Goal: Task Accomplishment & Management: Manage account settings

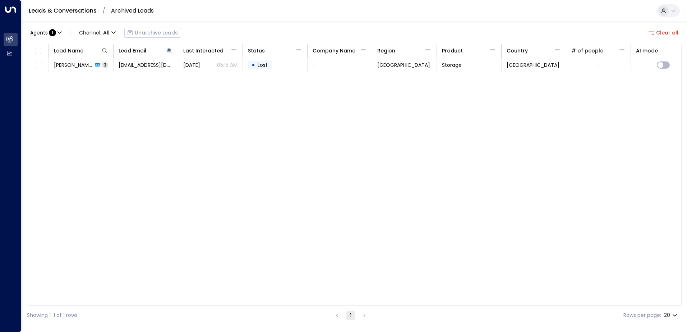
click at [305, 16] on div "Leads & Conversations / Archived Leads" at bounding box center [354, 11] width 665 height 22
click at [66, 8] on link "Leads & Conversations" at bounding box center [63, 10] width 68 height 8
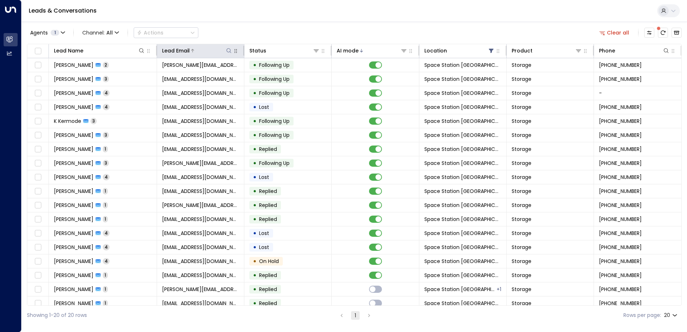
click at [227, 51] on icon at bounding box center [229, 51] width 6 height 6
type input "**********"
click at [271, 76] on icon "button" at bounding box center [273, 76] width 5 height 5
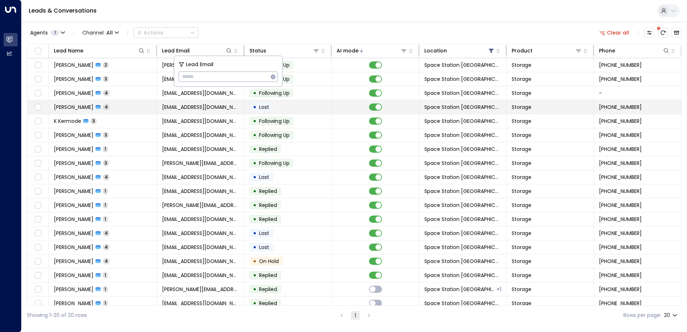
scroll to position [0, 0]
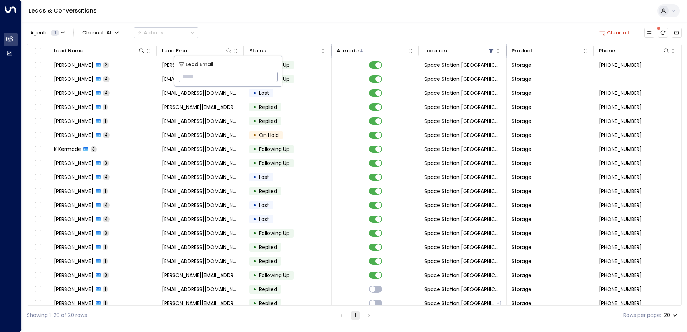
click at [193, 73] on input "text" at bounding box center [228, 76] width 99 height 13
paste input "**********"
type input "**********"
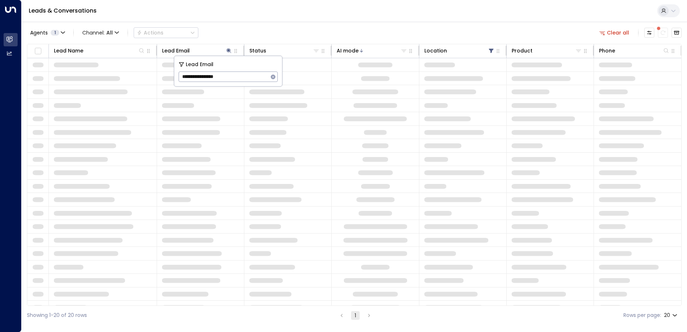
click at [254, 22] on div "Leads & Conversations" at bounding box center [354, 11] width 665 height 22
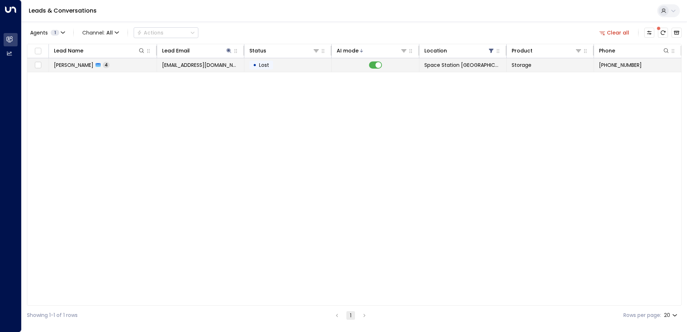
click at [350, 71] on td at bounding box center [375, 65] width 87 height 14
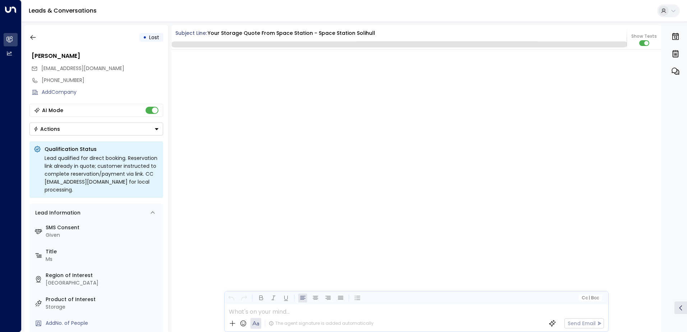
scroll to position [1565, 0]
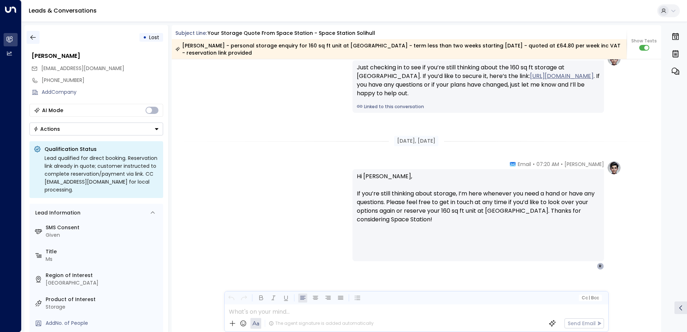
click at [33, 36] on icon "button" at bounding box center [32, 37] width 7 height 7
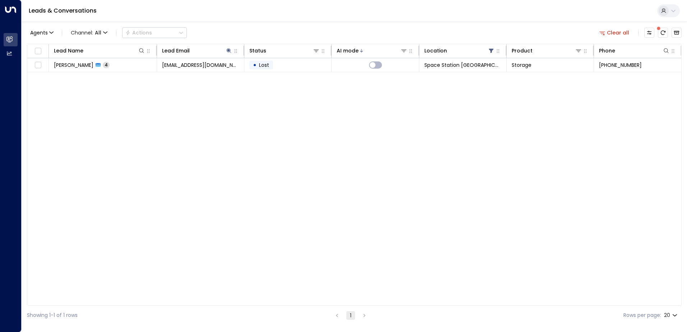
click at [33, 35] on span "Agents" at bounding box center [39, 32] width 18 height 5
click at [151, 145] on div at bounding box center [343, 166] width 687 height 332
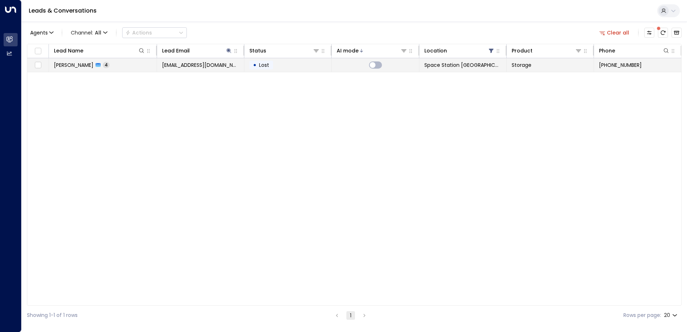
click at [43, 63] on td at bounding box center [38, 65] width 22 height 14
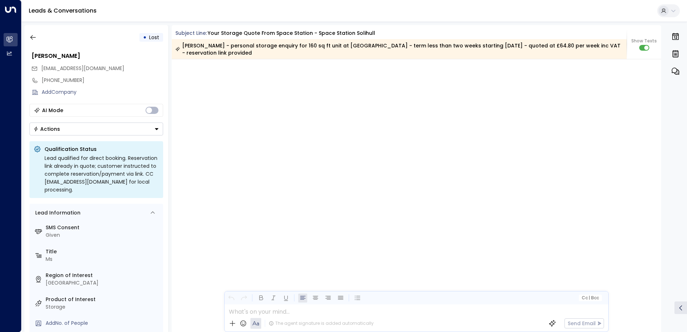
scroll to position [1573, 0]
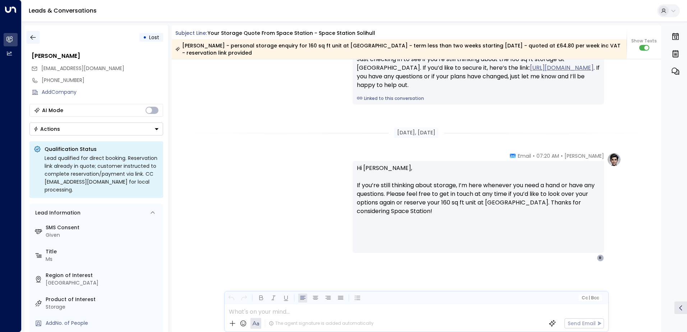
click at [36, 37] on icon "button" at bounding box center [32, 37] width 7 height 7
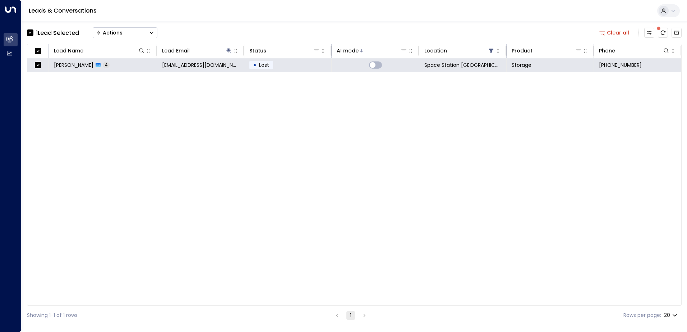
click at [131, 30] on button "Actions" at bounding box center [125, 32] width 65 height 11
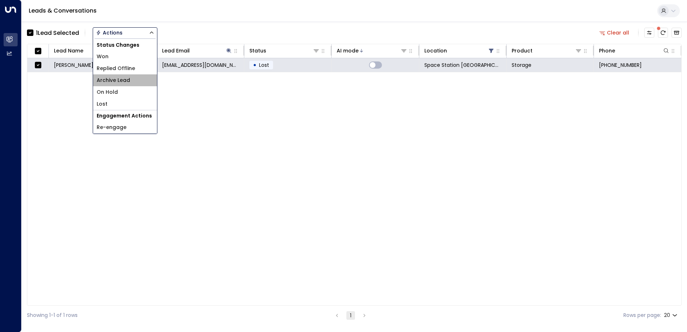
click at [133, 79] on li "Archive Lead" at bounding box center [125, 80] width 64 height 12
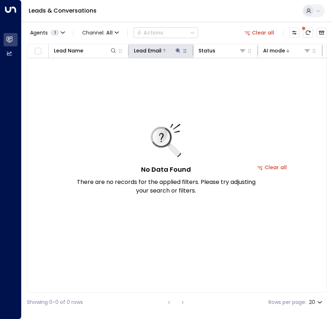
click at [178, 50] on icon at bounding box center [178, 50] width 5 height 5
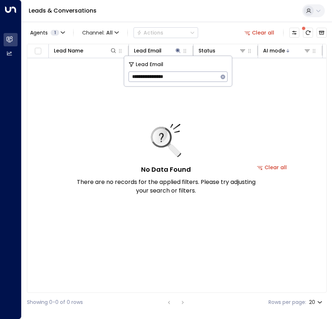
click at [221, 75] on icon "button" at bounding box center [223, 77] width 6 height 6
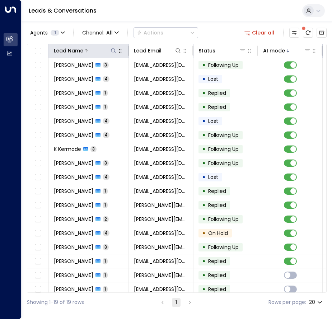
click at [112, 49] on icon at bounding box center [113, 50] width 5 height 5
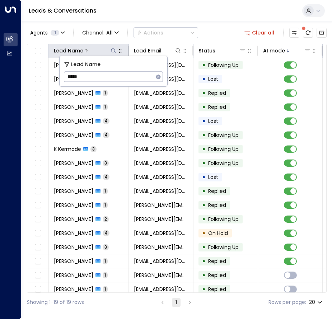
type input "*****"
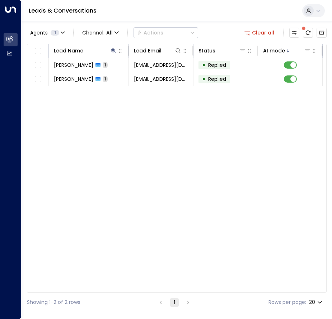
click at [204, 35] on div "Agents 1 Channel: All Actions Clear all" at bounding box center [177, 32] width 300 height 15
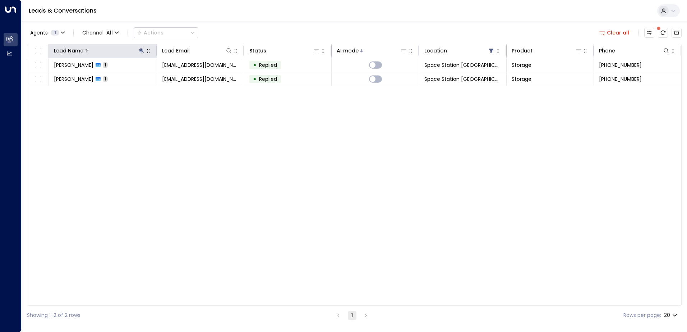
click at [141, 52] on icon at bounding box center [141, 50] width 5 height 5
click at [184, 75] on icon "button" at bounding box center [187, 77] width 6 height 6
click at [221, 37] on div "Agents 1 Channel: All Actions Clear all" at bounding box center [354, 32] width 655 height 15
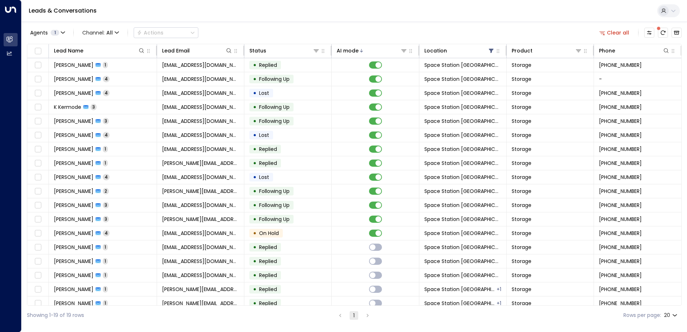
click at [360, 13] on div "Leads & Conversations" at bounding box center [354, 11] width 665 height 22
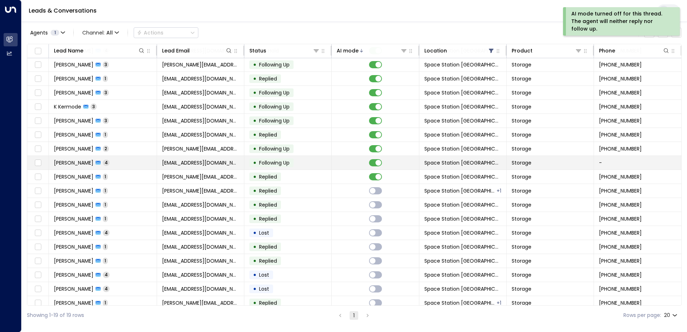
scroll to position [21, 0]
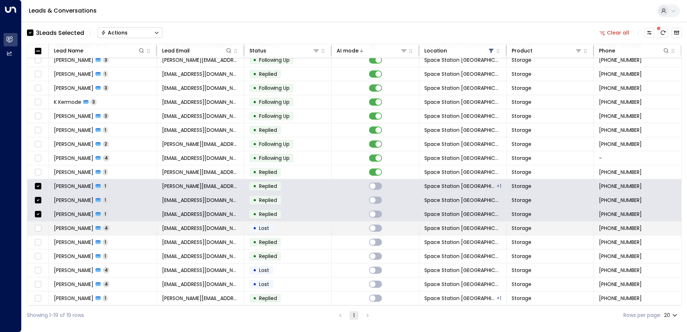
click at [40, 221] on td at bounding box center [38, 228] width 22 height 14
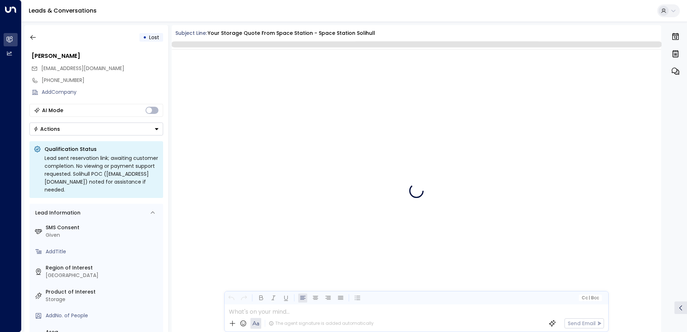
scroll to position [1126, 0]
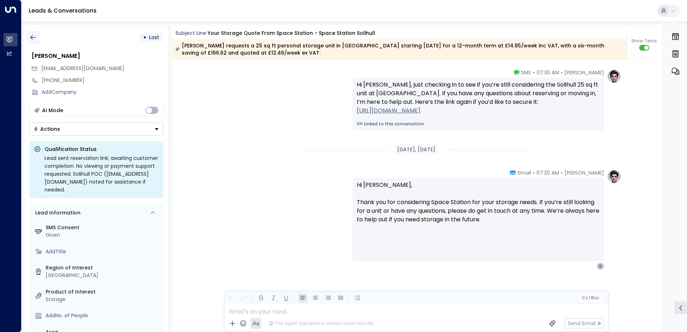
click at [34, 40] on icon "button" at bounding box center [32, 37] width 7 height 7
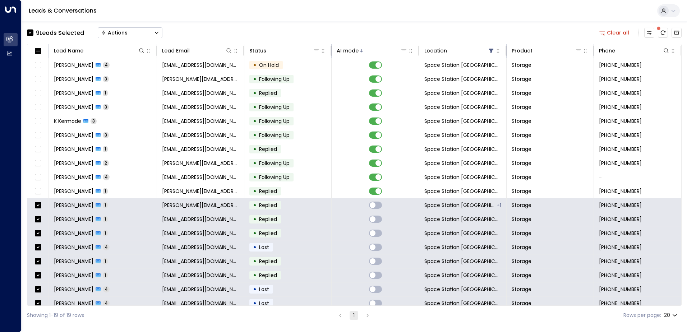
click at [156, 30] on icon "Button group with a nested menu" at bounding box center [156, 32] width 5 height 5
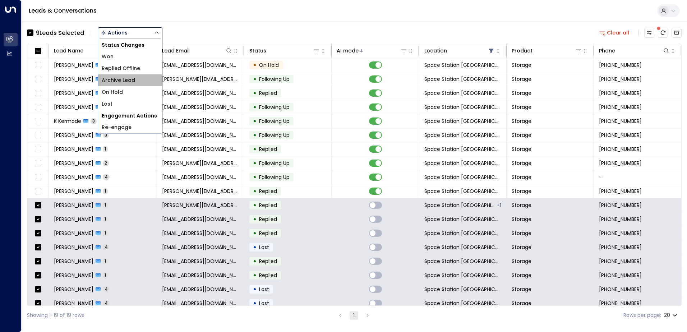
click at [127, 83] on span "Archive Lead" at bounding box center [118, 81] width 33 height 8
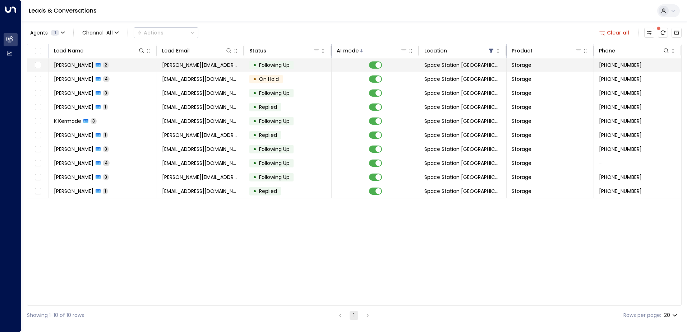
click at [213, 65] on span "[PERSON_NAME][EMAIL_ADDRESS][PERSON_NAME][DOMAIN_NAME]" at bounding box center [200, 64] width 77 height 7
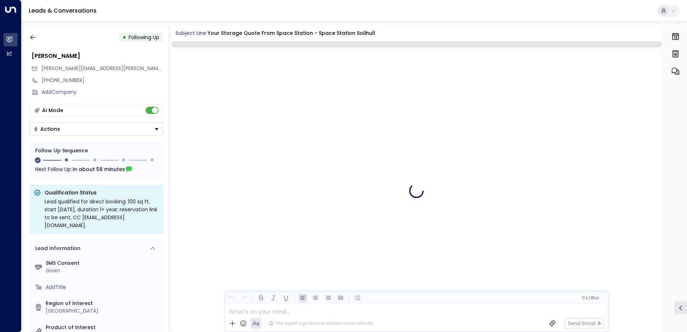
scroll to position [576, 0]
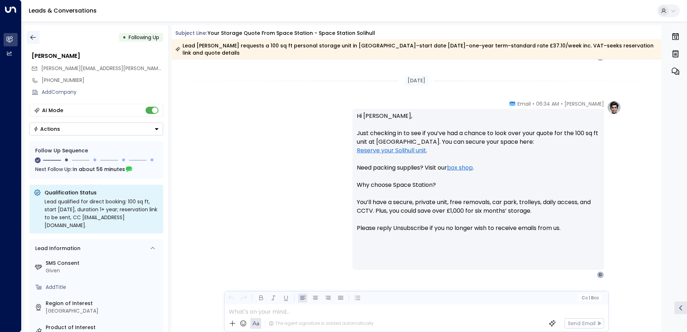
click at [37, 33] on button "button" at bounding box center [33, 37] width 13 height 13
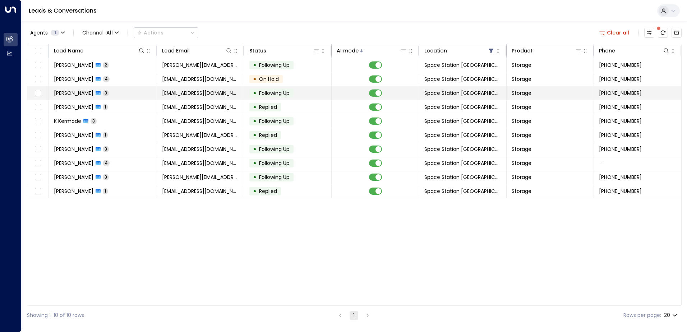
click at [200, 94] on span "[EMAIL_ADDRESS][DOMAIN_NAME]" at bounding box center [200, 92] width 77 height 7
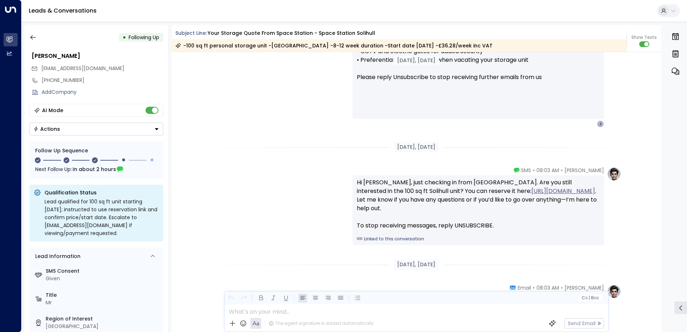
scroll to position [650, 0]
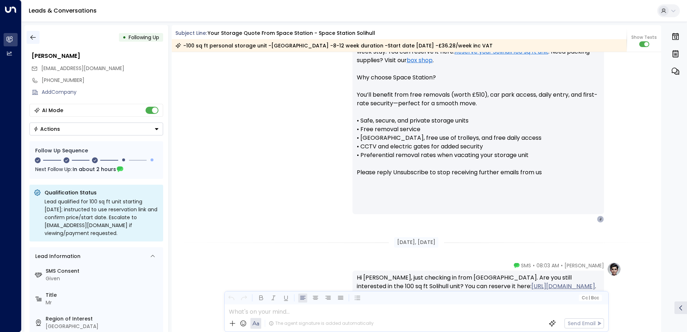
click at [35, 39] on icon "button" at bounding box center [32, 37] width 7 height 7
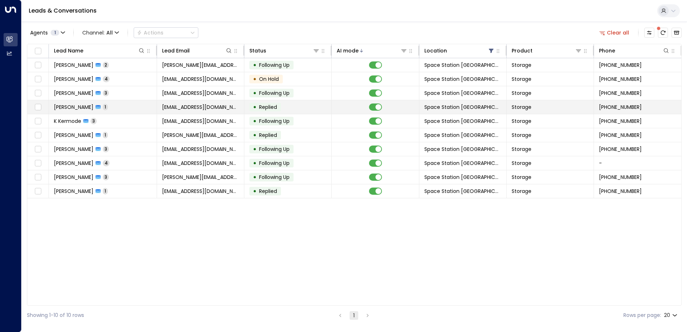
click at [180, 105] on span "[EMAIL_ADDRESS][DOMAIN_NAME]" at bounding box center [200, 106] width 77 height 7
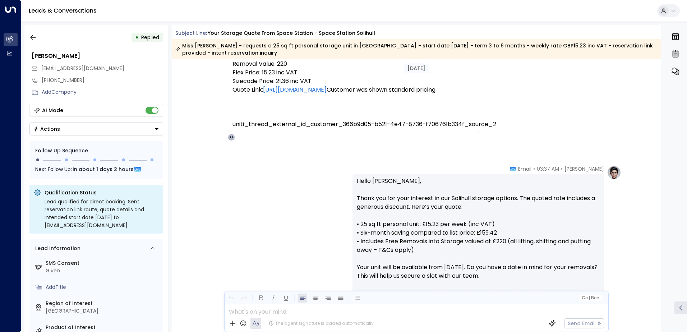
scroll to position [133, 0]
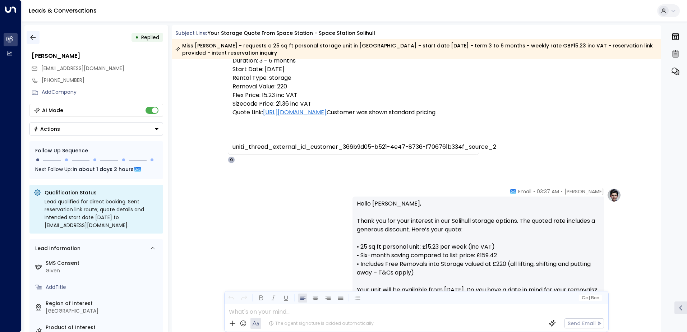
click at [29, 38] on button "button" at bounding box center [33, 37] width 13 height 13
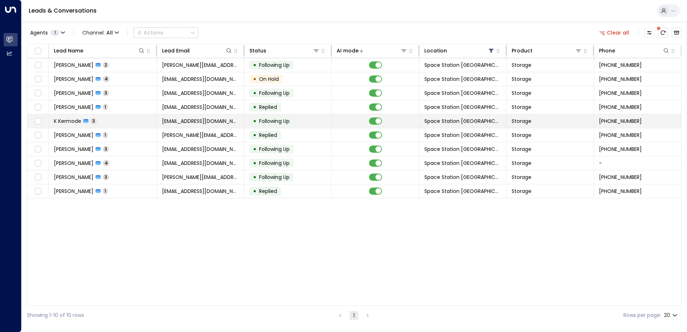
click at [204, 119] on span "[EMAIL_ADDRESS][DOMAIN_NAME]" at bounding box center [200, 120] width 77 height 7
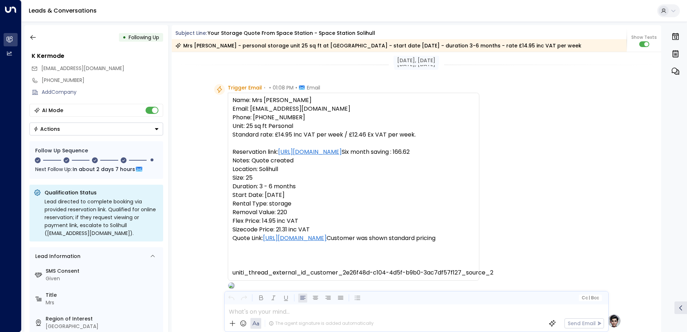
drag, startPoint x: 257, startPoint y: 182, endPoint x: 242, endPoint y: 33, distance: 150.1
click at [33, 33] on button "button" at bounding box center [33, 37] width 13 height 13
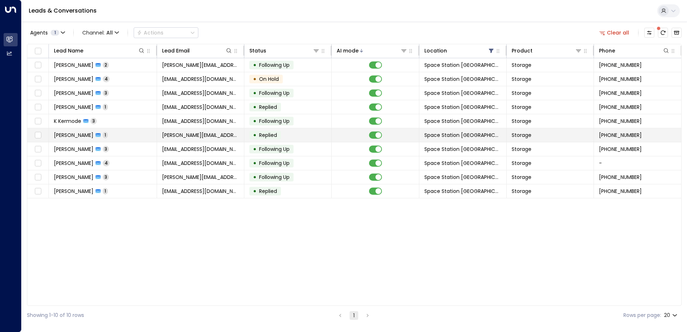
click at [176, 140] on td "[PERSON_NAME][EMAIL_ADDRESS][PERSON_NAME][DOMAIN_NAME]" at bounding box center [200, 135] width 87 height 14
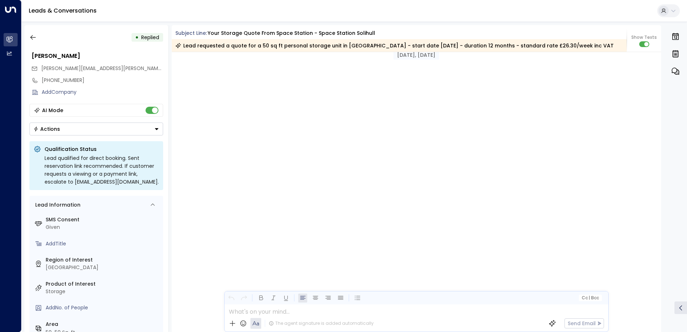
drag, startPoint x: 259, startPoint y: 170, endPoint x: 250, endPoint y: 52, distance: 118.2
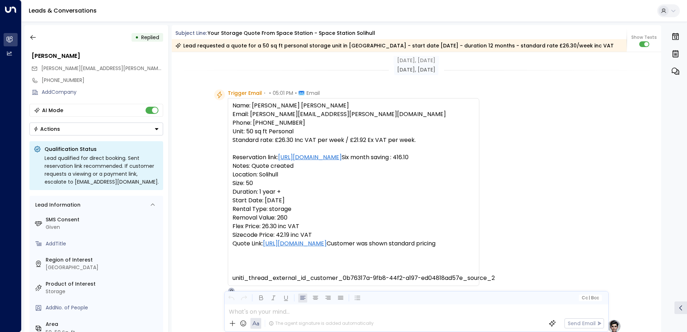
scroll to position [216, 0]
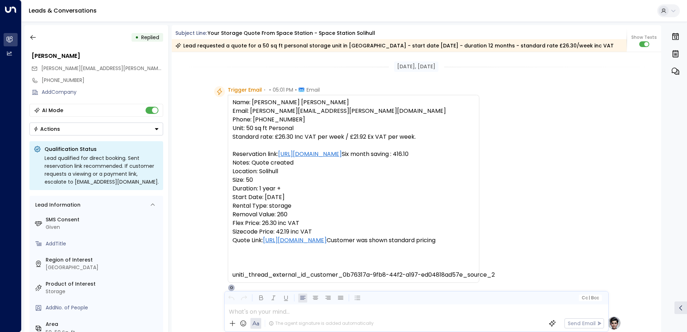
click at [25, 47] on div "• Replied [PERSON_NAME] Gough [EMAIL_ADDRESS][PERSON_NAME][DOMAIN_NAME] [PHONE_…" at bounding box center [96, 178] width 144 height 307
click at [28, 41] on button "button" at bounding box center [33, 37] width 13 height 13
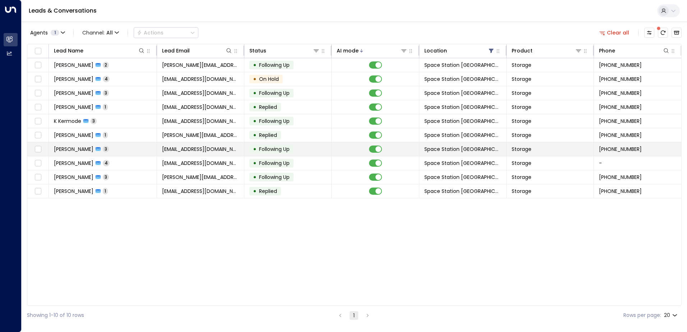
click at [172, 146] on span "[EMAIL_ADDRESS][DOMAIN_NAME]" at bounding box center [200, 149] width 77 height 7
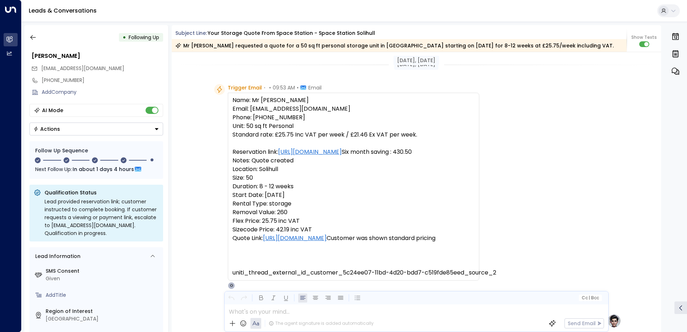
drag, startPoint x: 231, startPoint y: 151, endPoint x: 245, endPoint y: 43, distance: 108.3
click at [37, 40] on button "button" at bounding box center [33, 37] width 13 height 13
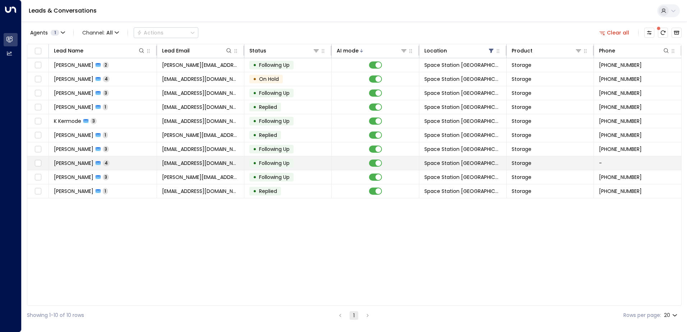
click at [225, 169] on td "[EMAIL_ADDRESS][DOMAIN_NAME]" at bounding box center [200, 163] width 87 height 14
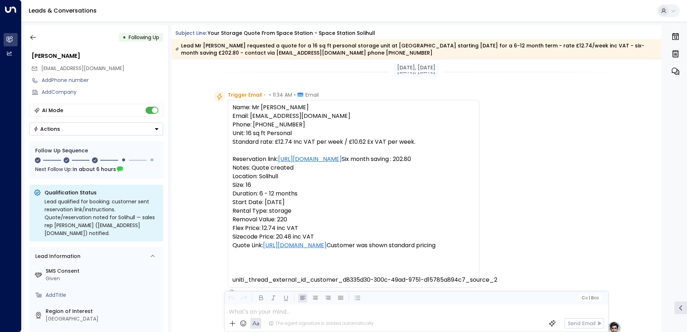
drag, startPoint x: 237, startPoint y: 184, endPoint x: 217, endPoint y: 11, distance: 173.6
click at [35, 34] on icon "button" at bounding box center [32, 37] width 7 height 7
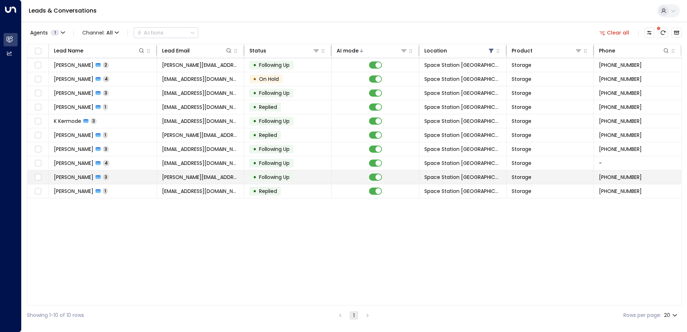
click at [252, 178] on div "• Following Up" at bounding box center [271, 177] width 44 height 9
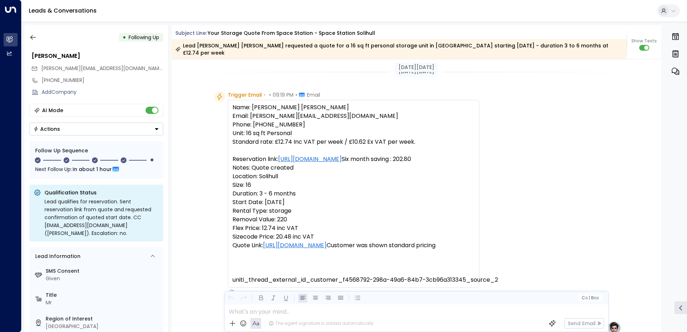
drag, startPoint x: 244, startPoint y: 206, endPoint x: 238, endPoint y: -5, distance: 211.3
click at [34, 38] on icon "button" at bounding box center [32, 37] width 7 height 7
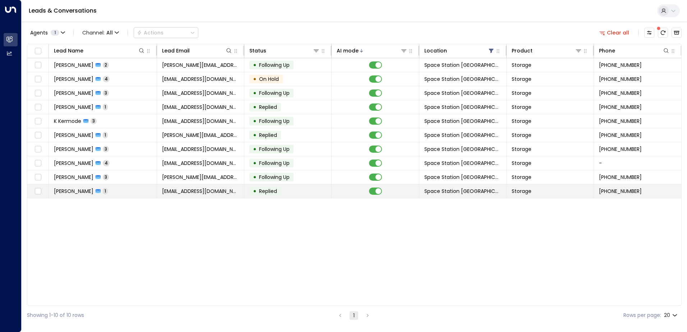
click at [281, 197] on td "• Replied" at bounding box center [287, 191] width 87 height 14
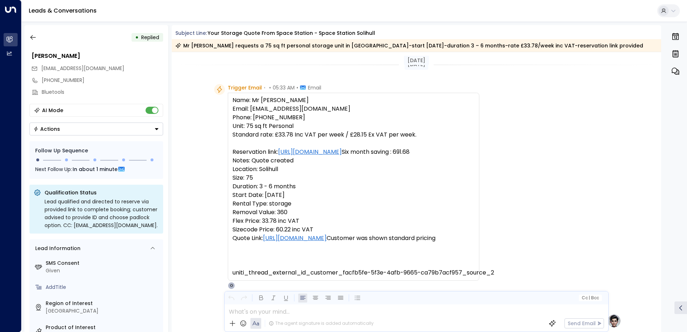
drag, startPoint x: 245, startPoint y: 217, endPoint x: 239, endPoint y: 23, distance: 193.7
click at [34, 36] on icon "button" at bounding box center [32, 37] width 7 height 7
